Goal: Navigation & Orientation: Find specific page/section

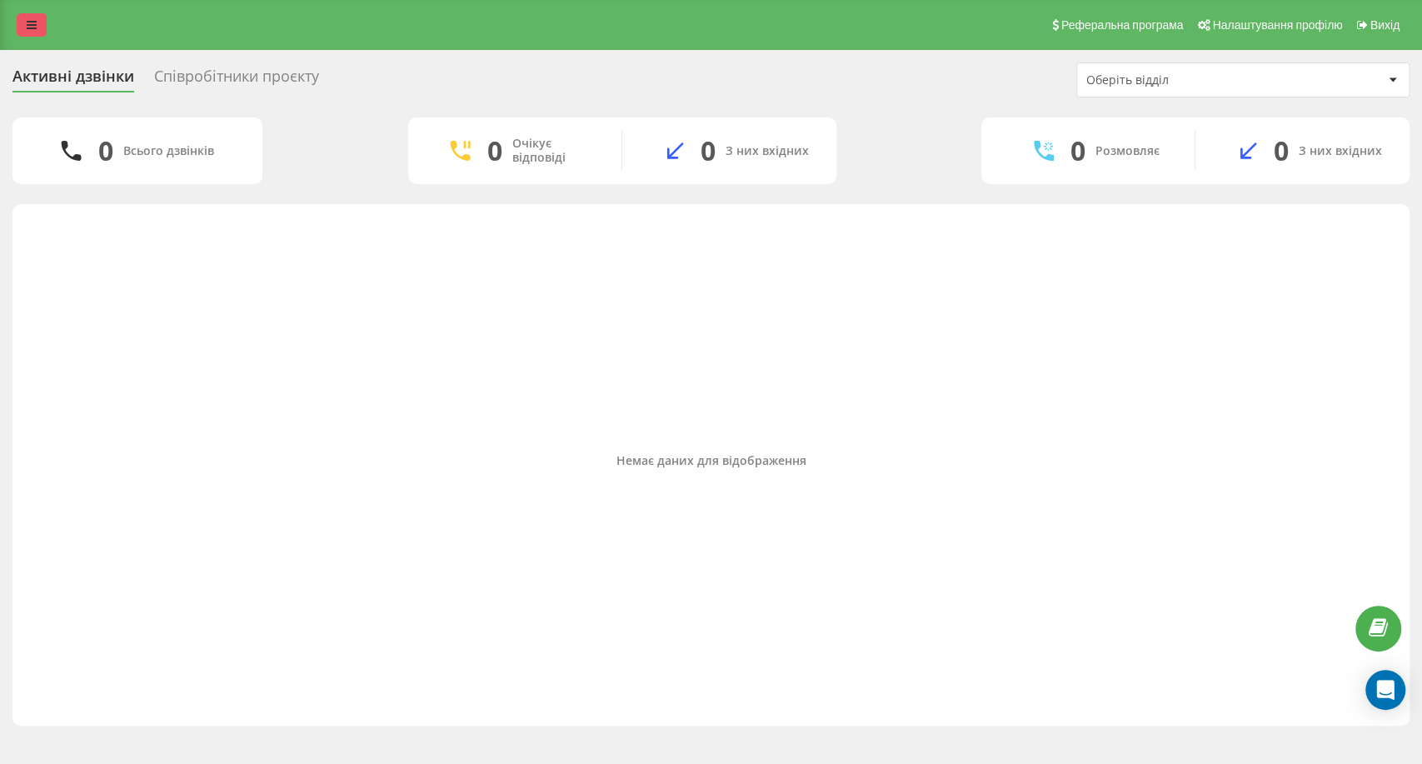
click at [36, 15] on link at bounding box center [32, 24] width 30 height 23
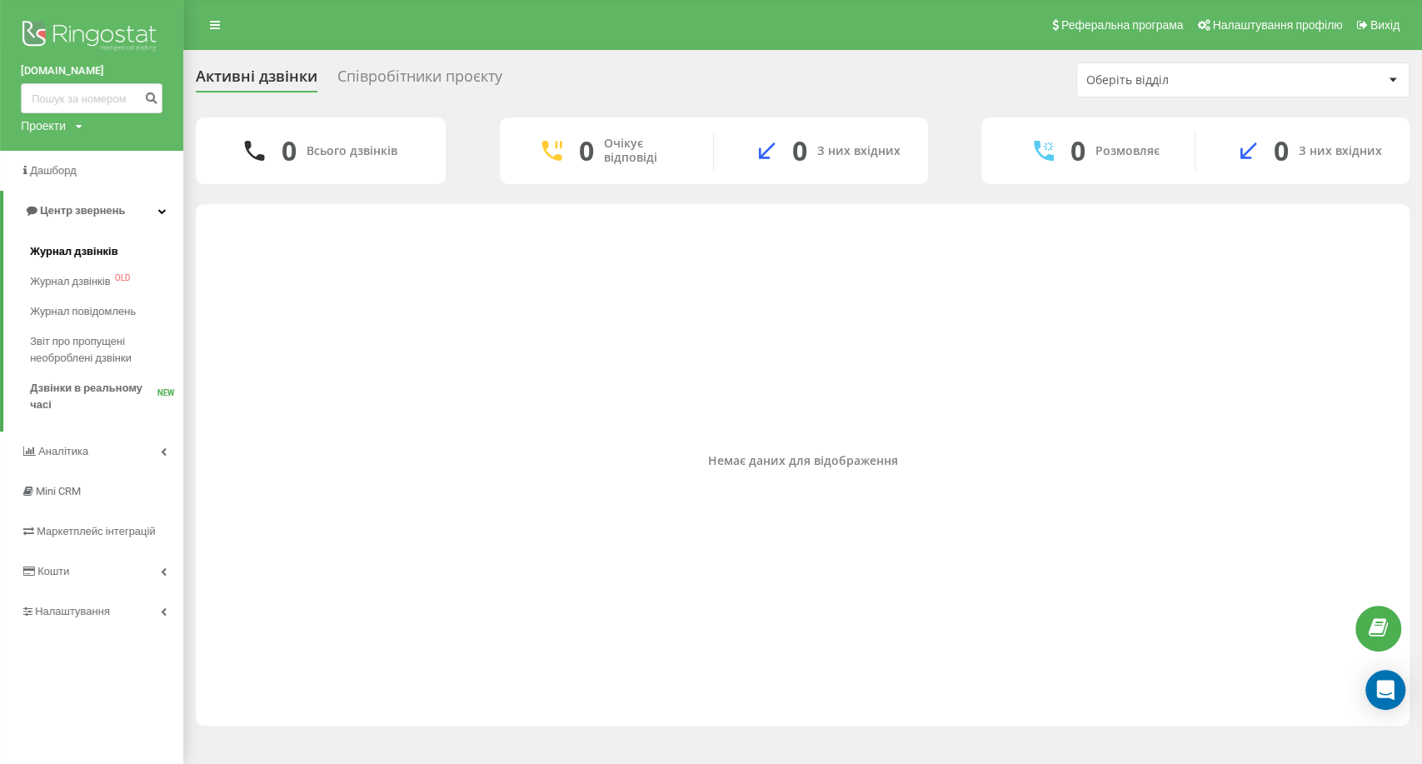
click at [87, 255] on span "Журнал дзвінків" at bounding box center [74, 251] width 88 height 17
